Goal: Transaction & Acquisition: Purchase product/service

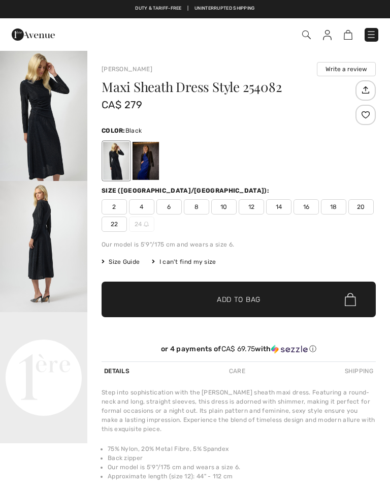
checkbox input "true"
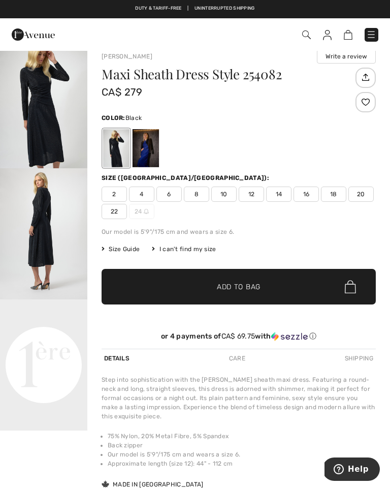
click at [251, 195] on span "12" at bounding box center [251, 193] width 25 height 15
click at [275, 285] on span "✔ Added to Bag Add to Bag" at bounding box center [239, 287] width 274 height 36
